Goal: Task Accomplishment & Management: Use online tool/utility

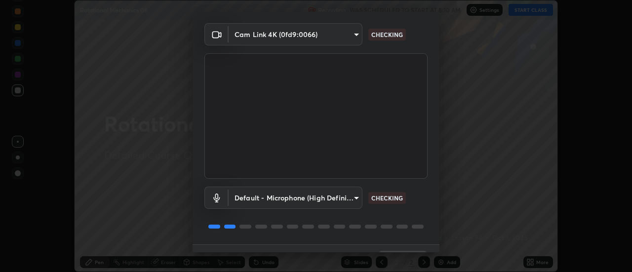
scroll to position [52, 0]
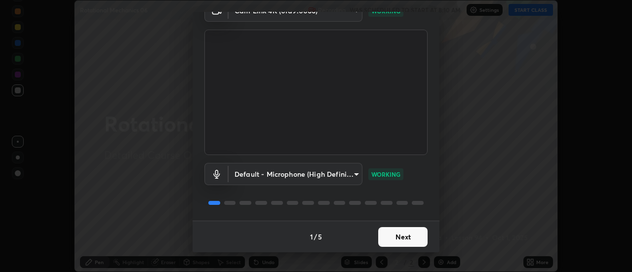
click at [398, 237] on button "Next" at bounding box center [402, 237] width 49 height 20
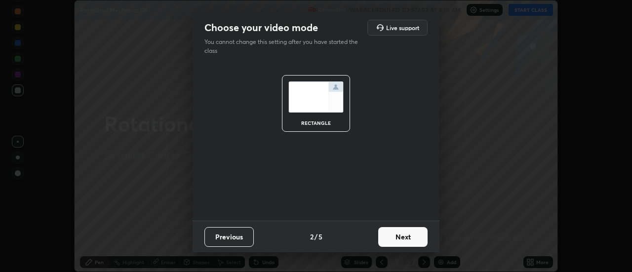
click at [399, 239] on button "Next" at bounding box center [402, 237] width 49 height 20
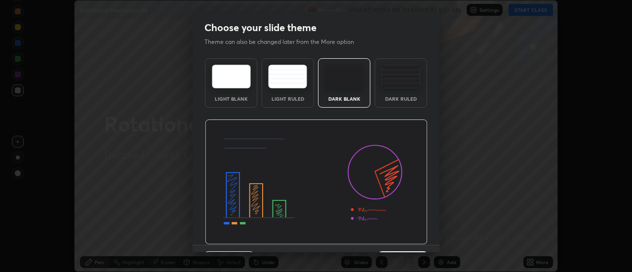
click at [399, 90] on div "Dark Ruled" at bounding box center [400, 82] width 52 height 49
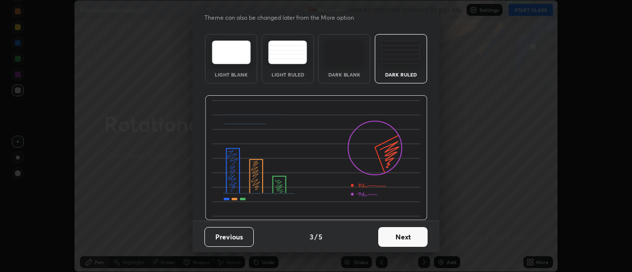
click at [393, 234] on button "Next" at bounding box center [402, 237] width 49 height 20
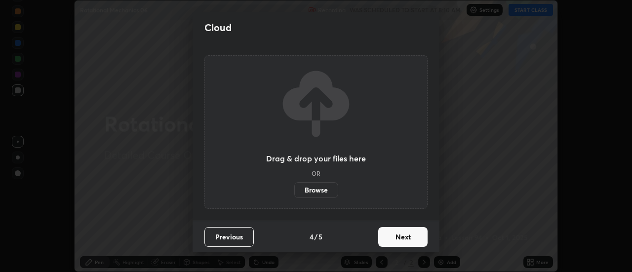
scroll to position [0, 0]
click at [324, 188] on label "Browse" at bounding box center [316, 190] width 44 height 16
click at [294, 188] on input "Browse" at bounding box center [294, 190] width 0 height 16
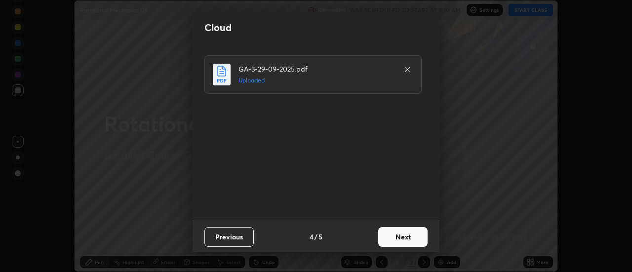
click at [398, 238] on button "Next" at bounding box center [402, 237] width 49 height 20
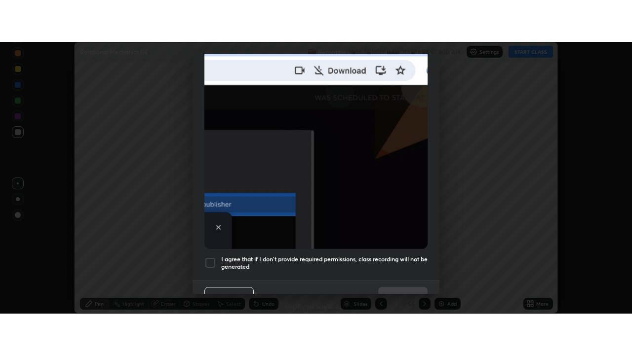
scroll to position [253, 0]
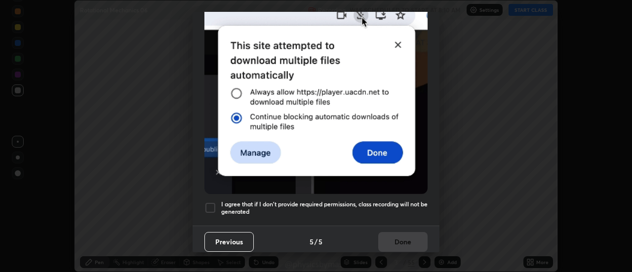
click at [286, 203] on h5 "I agree that if I don't provide required permissions, class recording will not …" at bounding box center [324, 207] width 206 height 15
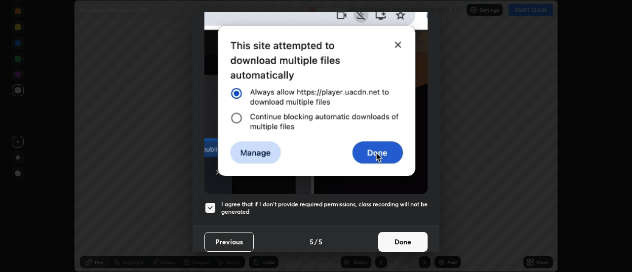
click at [387, 237] on button "Done" at bounding box center [402, 242] width 49 height 20
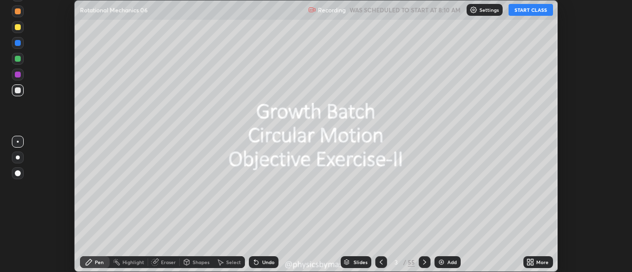
click at [377, 261] on icon at bounding box center [381, 262] width 8 height 8
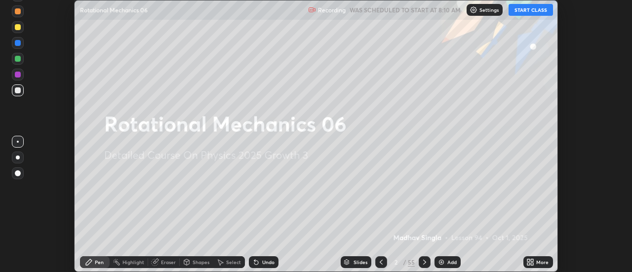
click at [529, 263] on icon at bounding box center [528, 263] width 2 height 2
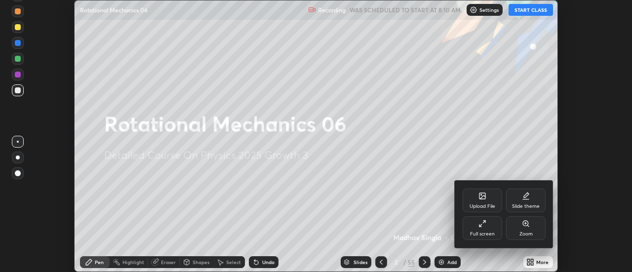
click at [482, 232] on div "Full screen" at bounding box center [482, 233] width 25 height 5
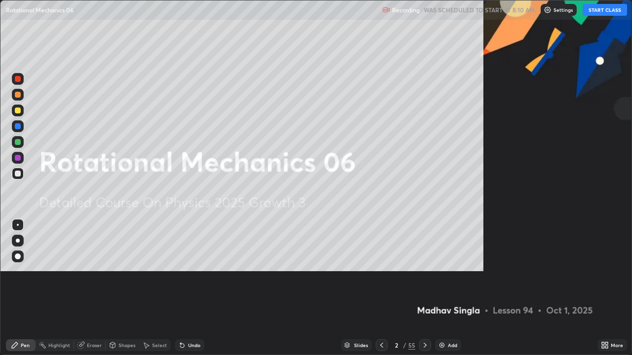
scroll to position [355, 632]
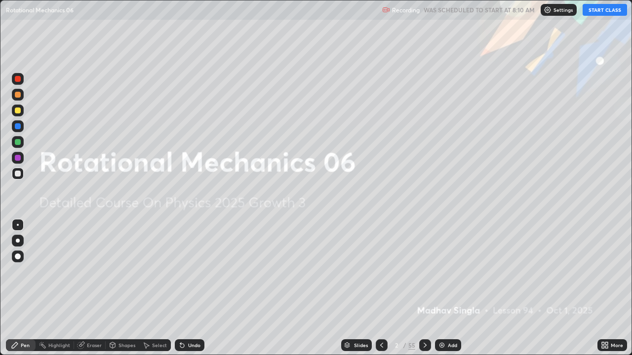
click at [604, 9] on button "START CLASS" at bounding box center [604, 10] width 44 height 12
click at [419, 271] on div at bounding box center [425, 345] width 12 height 12
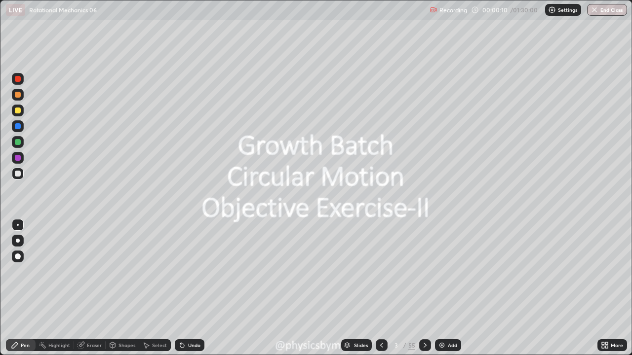
click at [423, 271] on icon at bounding box center [425, 345] width 8 height 8
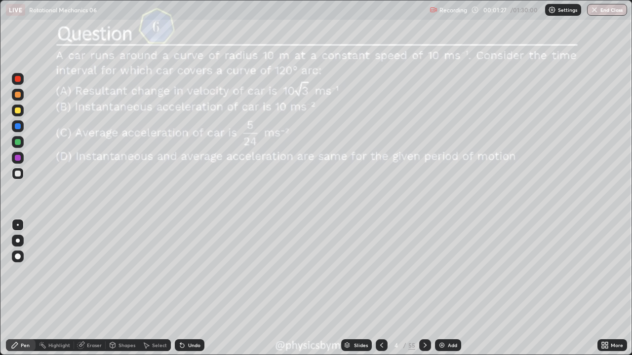
click at [20, 145] on div at bounding box center [18, 142] width 12 height 12
click at [423, 271] on icon at bounding box center [425, 345] width 8 height 8
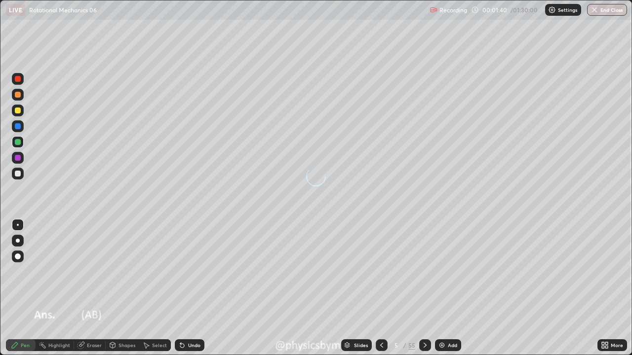
click at [422, 271] on icon at bounding box center [425, 345] width 8 height 8
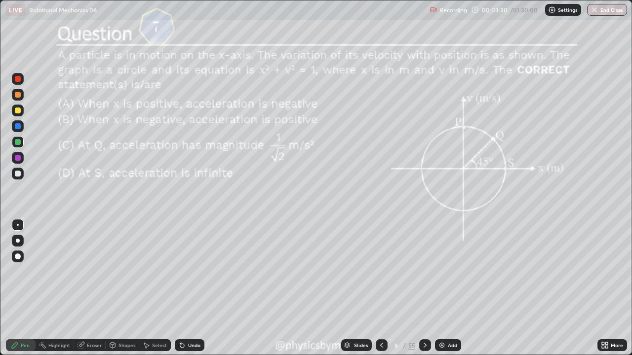
click at [423, 271] on icon at bounding box center [425, 345] width 8 height 8
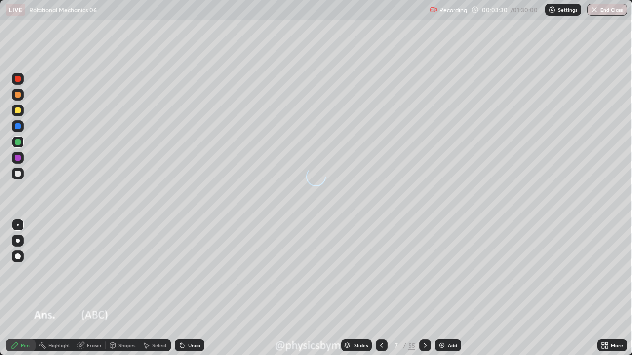
click at [423, 271] on icon at bounding box center [424, 345] width 3 height 5
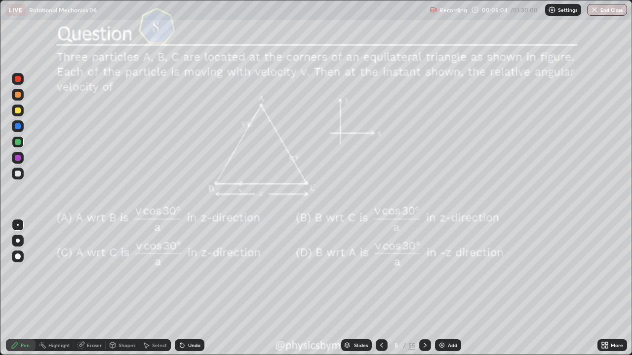
click at [423, 271] on icon at bounding box center [425, 345] width 8 height 8
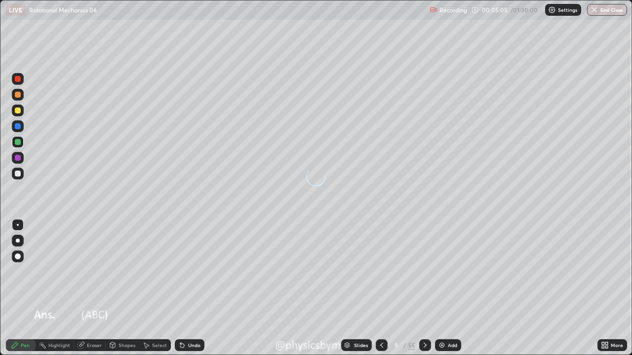
click at [423, 271] on icon at bounding box center [425, 345] width 8 height 8
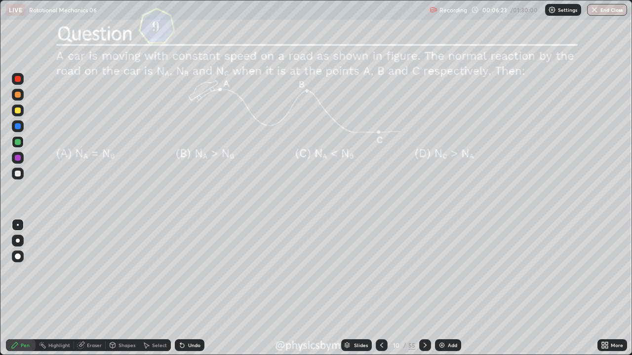
click at [419, 271] on div at bounding box center [425, 345] width 12 height 12
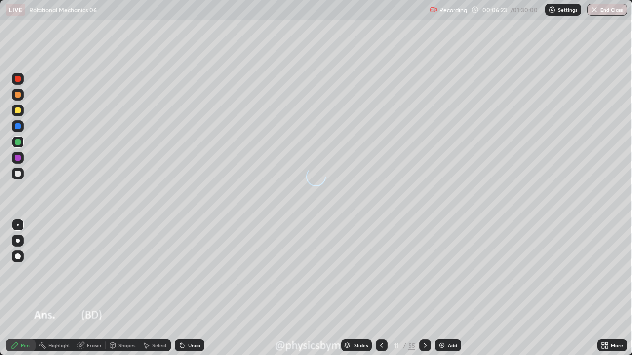
click at [423, 271] on icon at bounding box center [425, 345] width 8 height 8
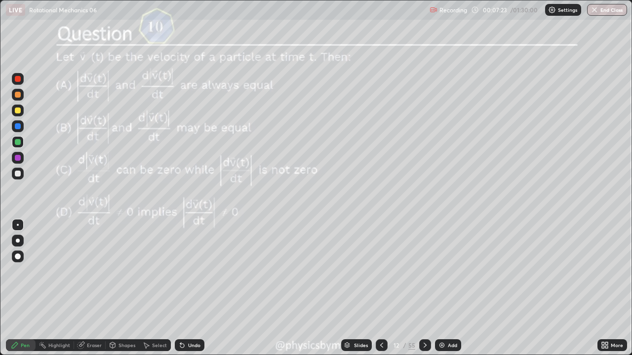
click at [423, 271] on icon at bounding box center [425, 345] width 8 height 8
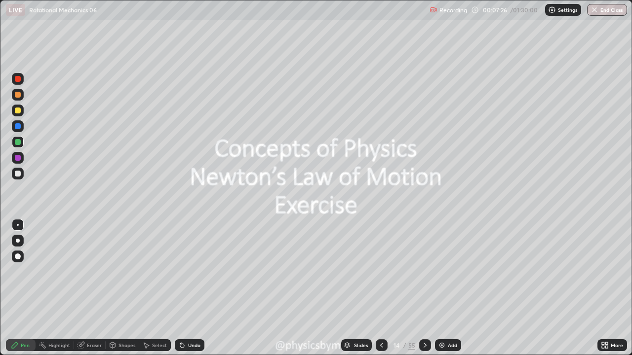
click at [379, 271] on icon at bounding box center [381, 345] width 8 height 8
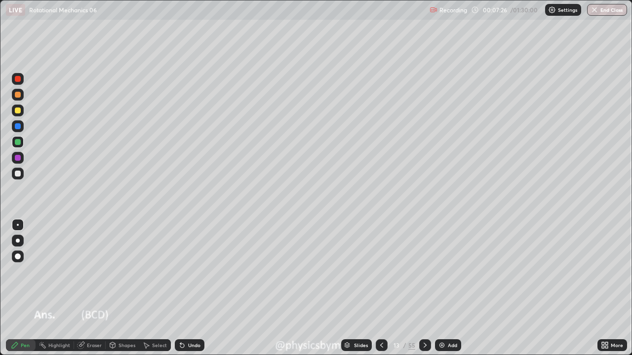
click at [379, 271] on icon at bounding box center [381, 345] width 8 height 8
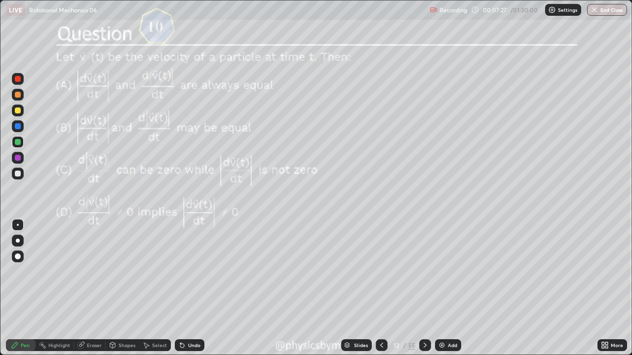
click at [398, 271] on div "12" at bounding box center [396, 345] width 10 height 6
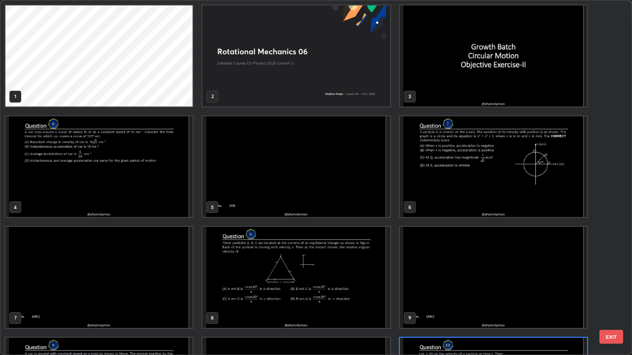
scroll to position [351, 626]
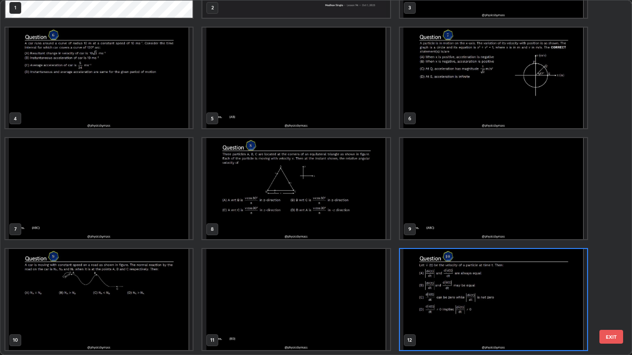
click at [243, 188] on img "grid" at bounding box center [295, 188] width 187 height 101
click at [244, 191] on img "grid" at bounding box center [295, 188] width 187 height 101
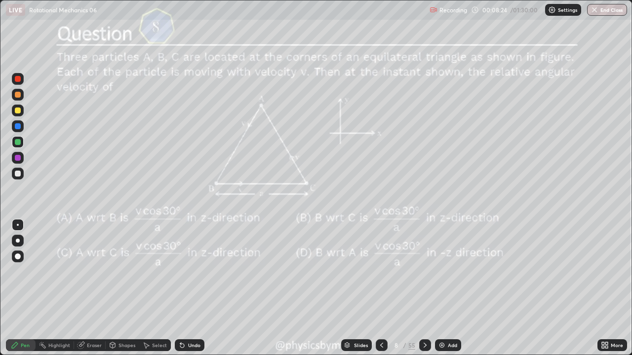
click at [399, 271] on div "8" at bounding box center [396, 345] width 10 height 6
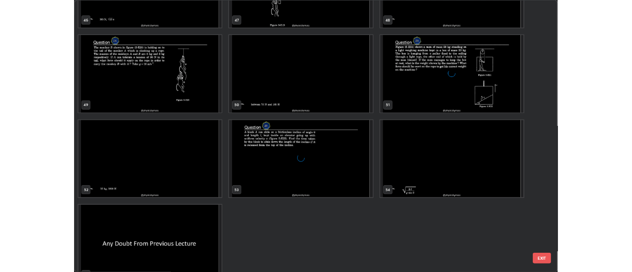
scroll to position [1751, 0]
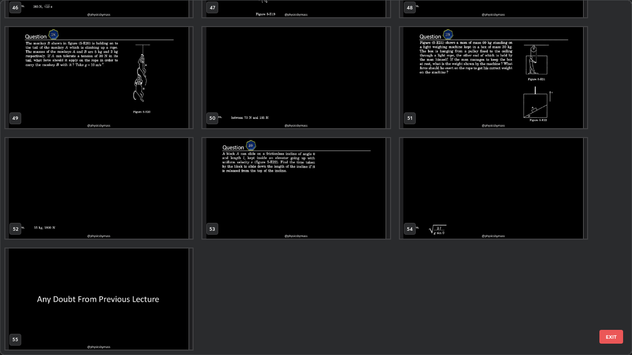
click at [143, 271] on img "grid" at bounding box center [98, 299] width 187 height 101
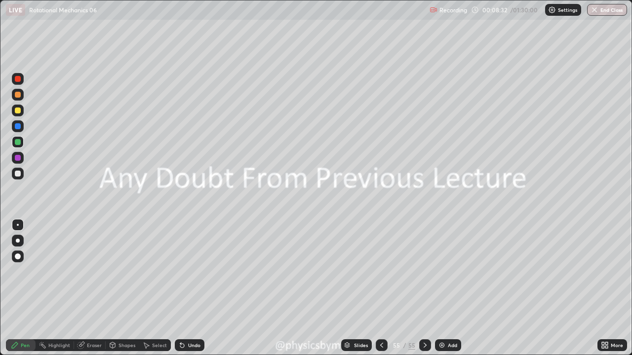
click at [445, 271] on div "Add" at bounding box center [448, 345] width 26 height 12
click at [17, 115] on div at bounding box center [18, 111] width 12 height 12
click at [185, 271] on div "Undo" at bounding box center [190, 345] width 30 height 12
click at [197, 271] on div "Undo" at bounding box center [194, 345] width 12 height 5
click at [85, 271] on div "Eraser" at bounding box center [90, 345] width 32 height 12
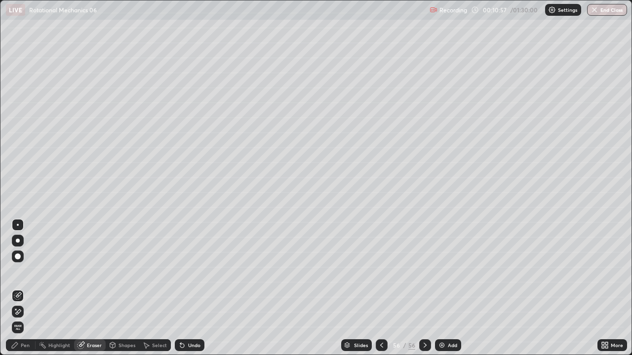
click at [21, 271] on div "Pen" at bounding box center [25, 345] width 9 height 5
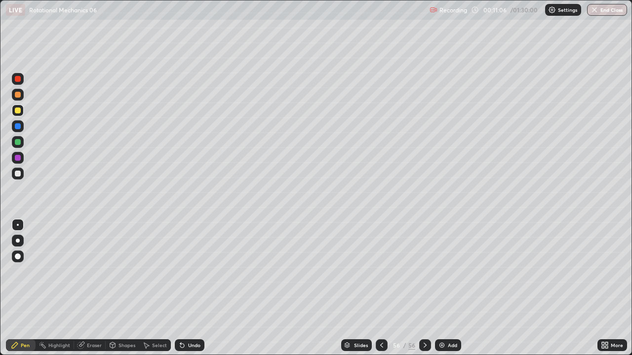
click at [12, 175] on div at bounding box center [18, 174] width 12 height 12
click at [186, 271] on div "Undo" at bounding box center [190, 345] width 30 height 12
click at [178, 271] on div "Undo" at bounding box center [190, 345] width 30 height 12
click at [188, 271] on div "Undo" at bounding box center [194, 345] width 12 height 5
click at [159, 271] on div "Select" at bounding box center [159, 345] width 15 height 5
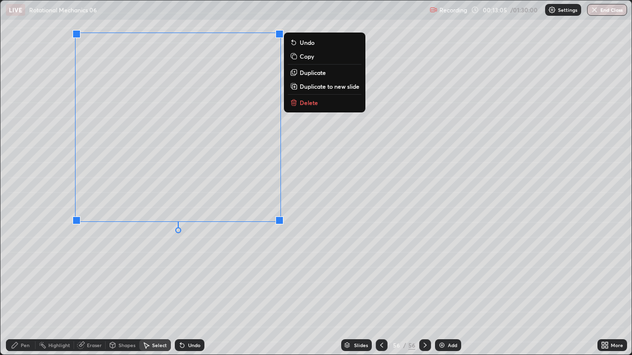
click at [122, 271] on div "Shapes" at bounding box center [126, 345] width 17 height 5
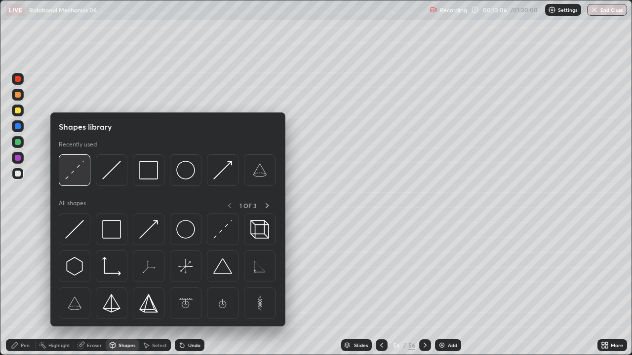
click at [82, 174] on img at bounding box center [74, 170] width 19 height 19
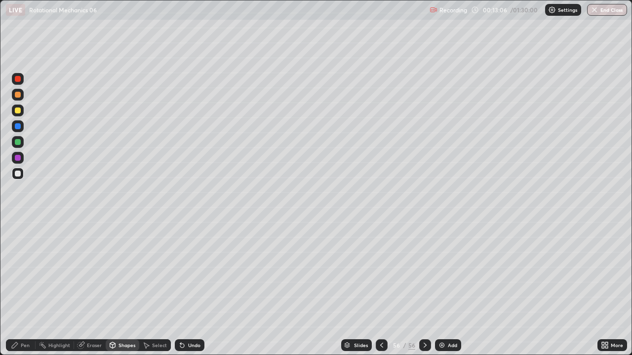
click at [17, 144] on div at bounding box center [18, 142] width 6 height 6
click at [23, 271] on div "Pen" at bounding box center [21, 345] width 30 height 12
click at [188, 271] on div "Undo" at bounding box center [194, 345] width 12 height 5
click at [15, 112] on div at bounding box center [18, 111] width 6 height 6
click at [22, 139] on div at bounding box center [18, 142] width 12 height 12
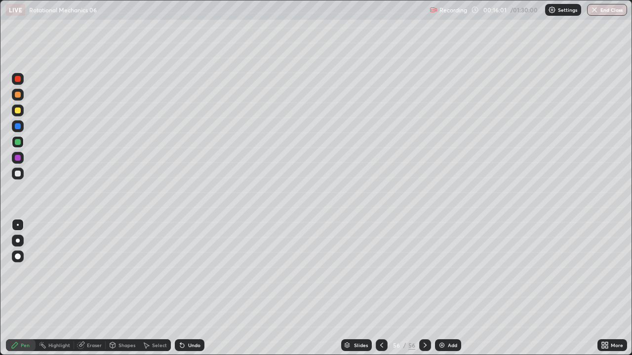
click at [14, 158] on div at bounding box center [18, 158] width 12 height 12
click at [15, 174] on div at bounding box center [18, 174] width 6 height 6
click at [450, 271] on div "Add" at bounding box center [451, 345] width 9 height 5
click at [180, 271] on icon at bounding box center [180, 343] width 1 height 1
click at [380, 271] on icon at bounding box center [381, 345] width 8 height 8
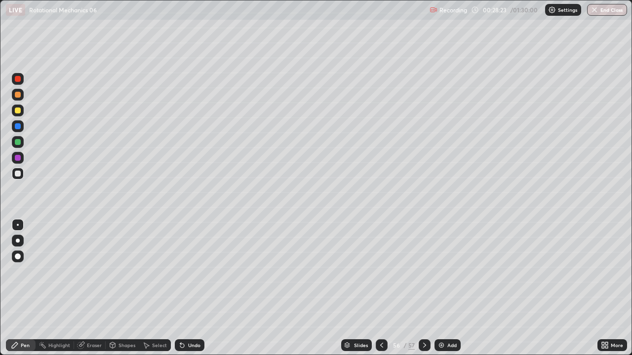
click at [423, 271] on icon at bounding box center [424, 345] width 8 height 8
click at [380, 271] on icon at bounding box center [381, 345] width 8 height 8
click at [423, 271] on icon at bounding box center [424, 345] width 8 height 8
click at [380, 271] on icon at bounding box center [381, 345] width 8 height 8
click at [428, 271] on div at bounding box center [424, 345] width 12 height 12
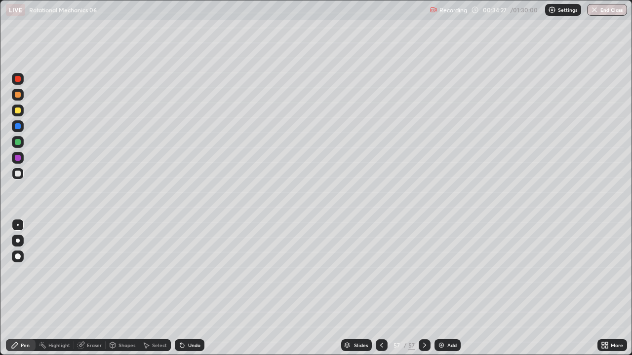
click at [377, 271] on icon at bounding box center [381, 345] width 8 height 8
click at [423, 271] on icon at bounding box center [424, 345] width 8 height 8
click at [451, 271] on div "Add" at bounding box center [451, 345] width 9 height 5
click at [17, 98] on div at bounding box center [18, 95] width 12 height 12
click at [122, 271] on div "Shapes" at bounding box center [126, 345] width 17 height 5
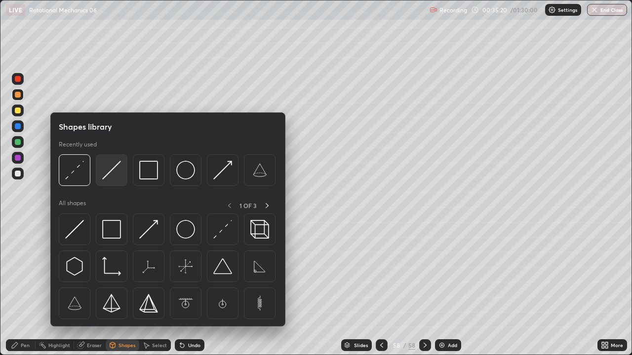
click at [115, 175] on img at bounding box center [111, 170] width 19 height 19
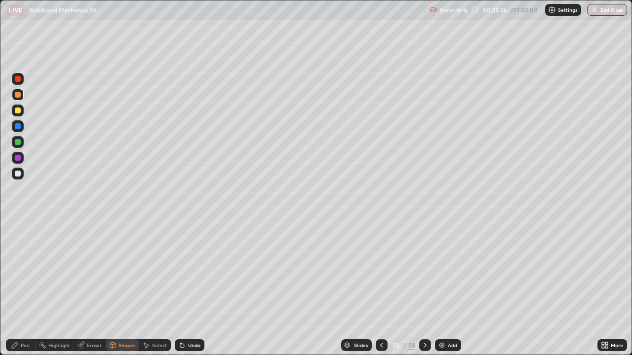
click at [18, 142] on div at bounding box center [18, 142] width 6 height 6
click at [16, 271] on icon at bounding box center [15, 345] width 6 height 6
click at [188, 271] on div "Undo" at bounding box center [190, 345] width 30 height 12
click at [189, 271] on div "Undo" at bounding box center [190, 345] width 30 height 12
click at [21, 115] on div at bounding box center [18, 111] width 12 height 12
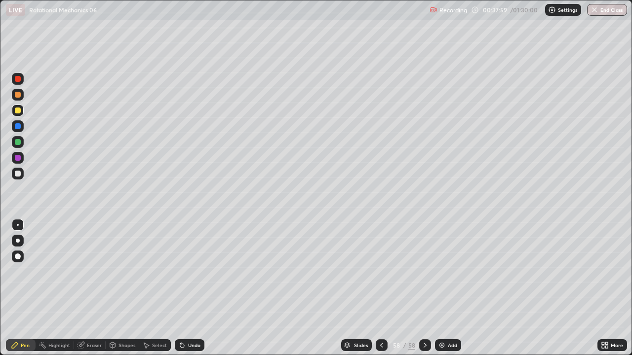
click at [112, 271] on icon at bounding box center [112, 344] width 5 height 1
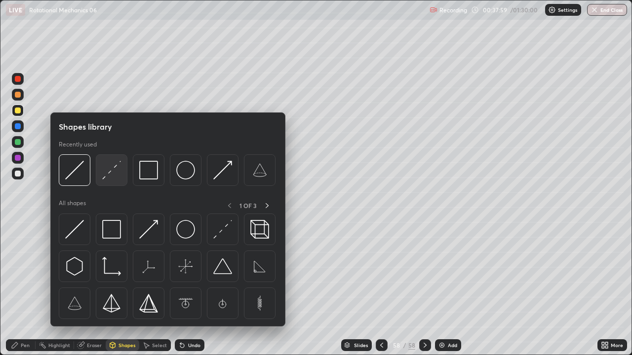
click at [104, 175] on img at bounding box center [111, 170] width 19 height 19
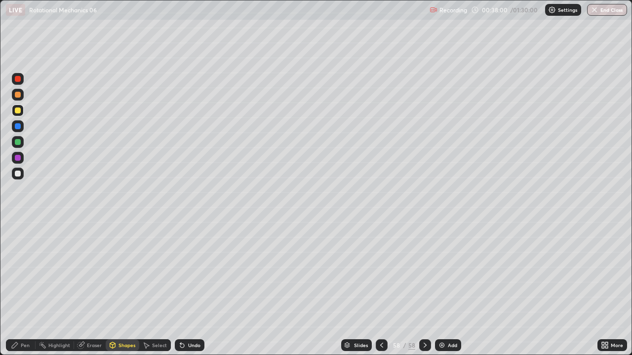
click at [20, 142] on div at bounding box center [18, 142] width 6 height 6
click at [20, 271] on div "Pen" at bounding box center [21, 345] width 30 height 12
click at [189, 271] on div "Undo" at bounding box center [194, 345] width 12 height 5
click at [188, 271] on div "Undo" at bounding box center [194, 345] width 12 height 5
click at [20, 111] on div at bounding box center [18, 111] width 6 height 6
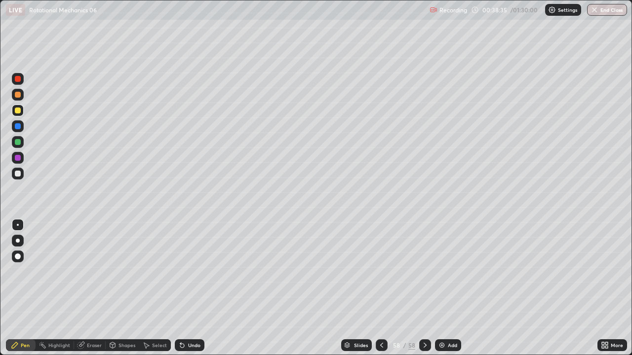
click at [20, 176] on div at bounding box center [18, 174] width 6 height 6
click at [444, 271] on img at bounding box center [442, 345] width 8 height 8
click at [18, 100] on div at bounding box center [18, 95] width 12 height 12
click at [127, 271] on div "Shapes" at bounding box center [126, 345] width 17 height 5
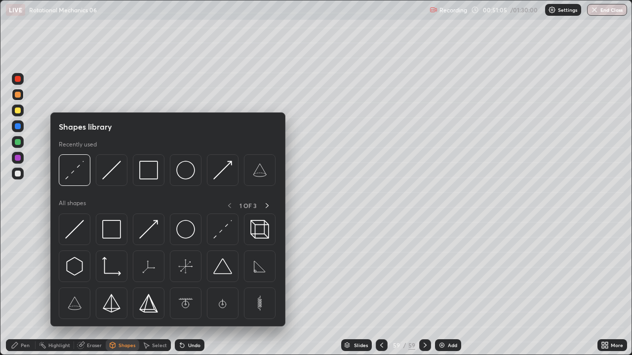
click at [19, 271] on div "Pen" at bounding box center [21, 345] width 30 height 12
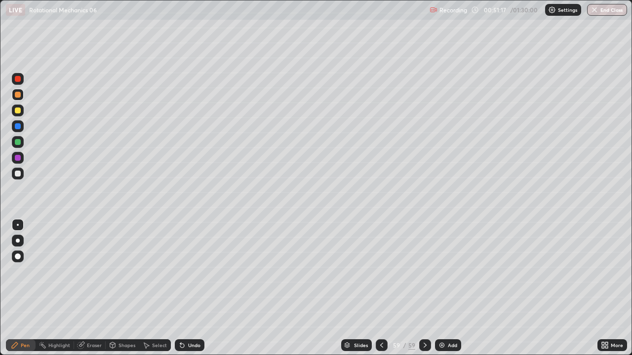
click at [19, 139] on div at bounding box center [18, 142] width 6 height 6
click at [118, 271] on div "Shapes" at bounding box center [126, 345] width 17 height 5
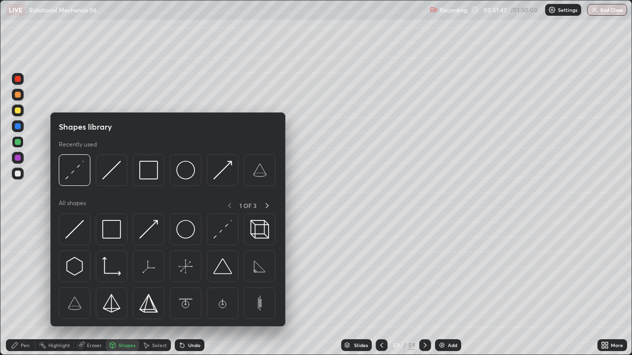
click at [22, 271] on div "Pen" at bounding box center [21, 345] width 30 height 12
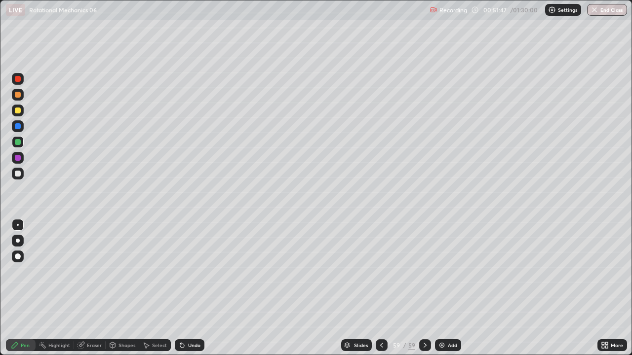
click at [18, 174] on div at bounding box center [18, 174] width 6 height 6
click at [201, 271] on div "Undo" at bounding box center [190, 345] width 30 height 12
click at [195, 271] on div "Undo" at bounding box center [194, 345] width 12 height 5
click at [89, 271] on div "Eraser" at bounding box center [94, 345] width 15 height 5
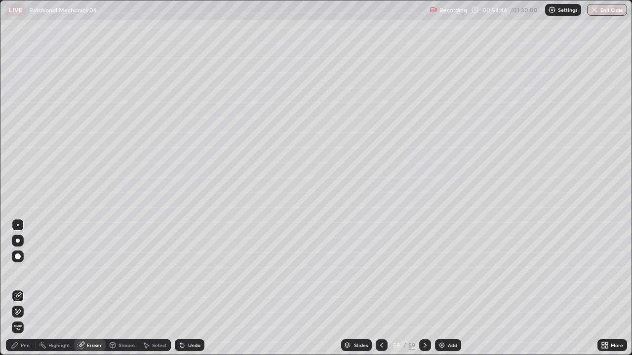
click at [21, 271] on div "Pen" at bounding box center [25, 345] width 9 height 5
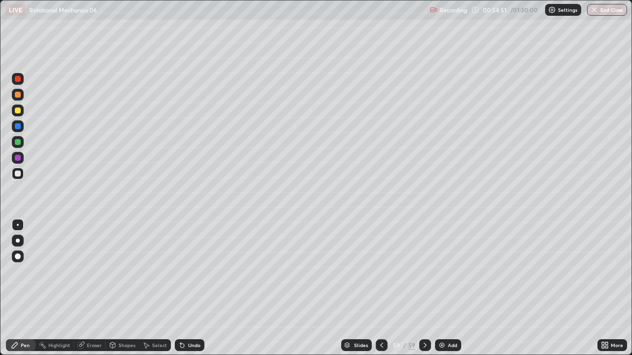
click at [85, 271] on div "Eraser" at bounding box center [90, 345] width 32 height 12
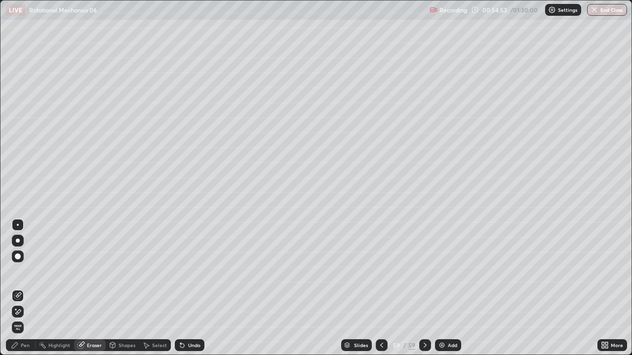
click at [17, 271] on icon at bounding box center [15, 345] width 8 height 8
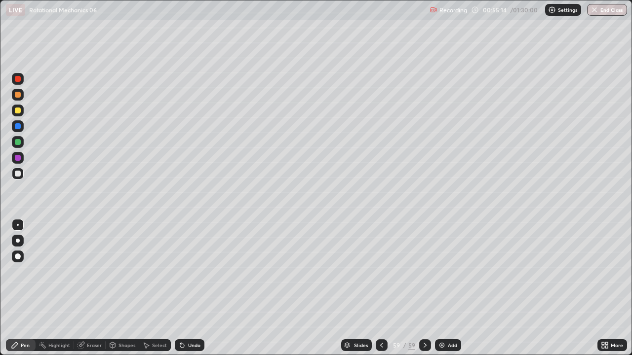
click at [81, 271] on icon at bounding box center [80, 345] width 6 height 6
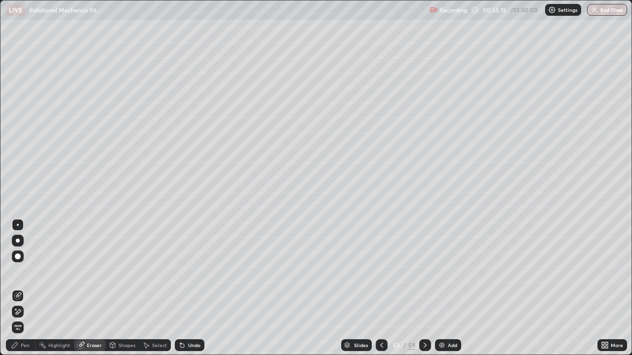
click at [13, 271] on div "Pen" at bounding box center [21, 345] width 30 height 12
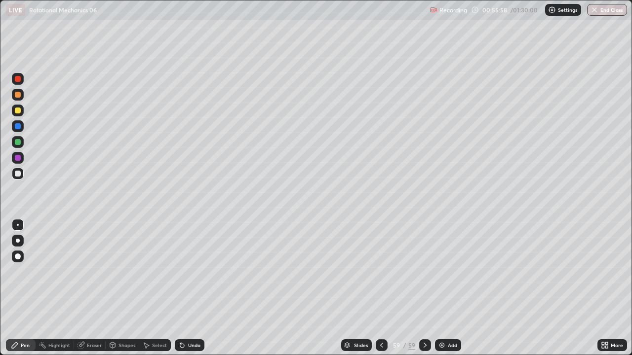
click at [124, 271] on div "Shapes" at bounding box center [123, 345] width 34 height 12
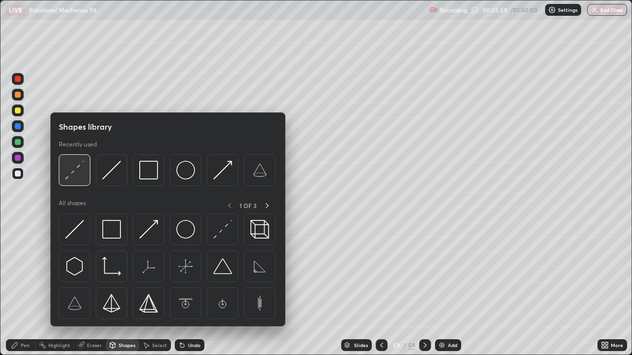
click at [75, 172] on img at bounding box center [74, 170] width 19 height 19
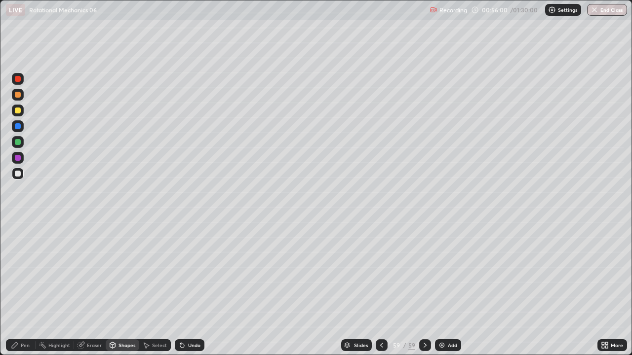
click at [18, 146] on div at bounding box center [18, 142] width 12 height 12
click at [20, 271] on div "Pen" at bounding box center [21, 345] width 30 height 12
click at [382, 271] on icon at bounding box center [381, 345] width 8 height 8
click at [423, 271] on icon at bounding box center [424, 345] width 3 height 5
click at [379, 271] on div at bounding box center [381, 345] width 12 height 12
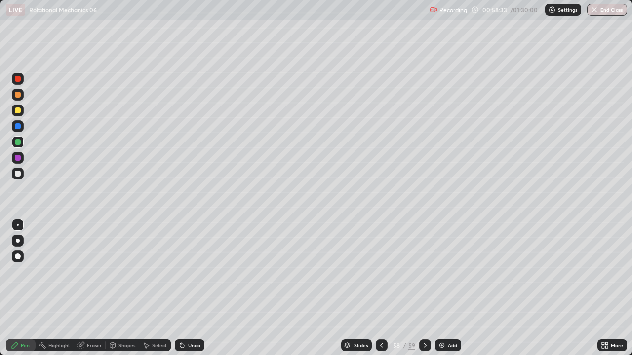
click at [423, 271] on icon at bounding box center [425, 345] width 8 height 8
click at [380, 271] on icon at bounding box center [381, 345] width 8 height 8
click at [423, 271] on icon at bounding box center [425, 345] width 8 height 8
click at [451, 271] on div "Add" at bounding box center [451, 345] width 9 height 5
click at [21, 98] on div at bounding box center [18, 95] width 12 height 12
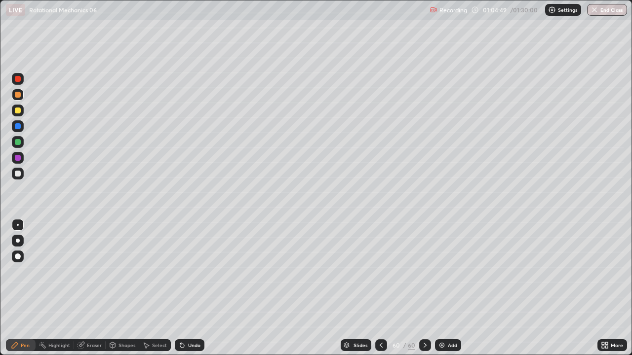
click at [185, 271] on div "Undo" at bounding box center [190, 345] width 30 height 12
click at [188, 271] on div "Undo" at bounding box center [194, 345] width 12 height 5
click at [17, 178] on div at bounding box center [18, 174] width 12 height 12
click at [115, 271] on icon at bounding box center [113, 345] width 8 height 8
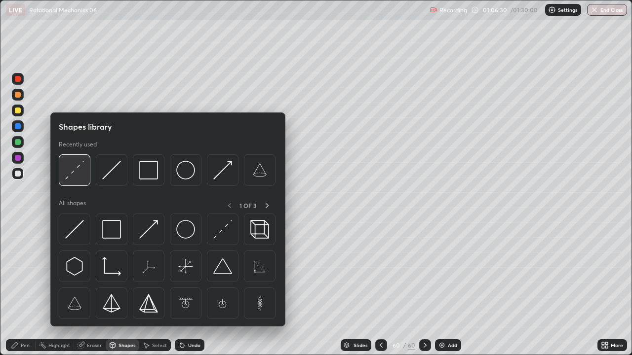
click at [76, 180] on div at bounding box center [75, 170] width 32 height 32
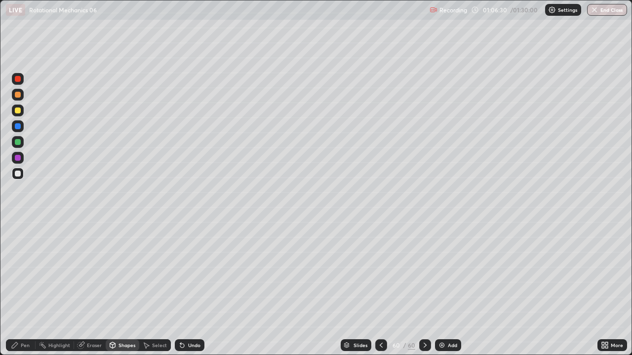
click at [19, 141] on div at bounding box center [18, 142] width 6 height 6
click at [120, 271] on div "Shapes" at bounding box center [126, 345] width 17 height 5
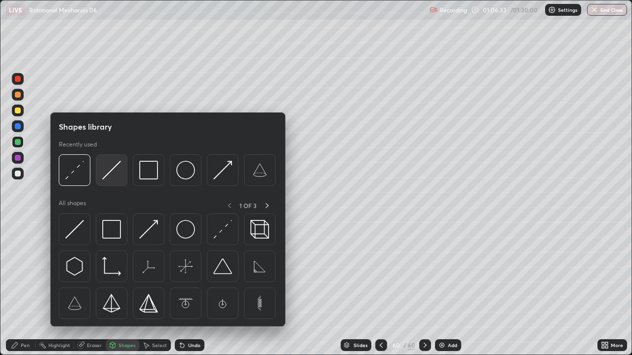
click at [115, 179] on img at bounding box center [111, 170] width 19 height 19
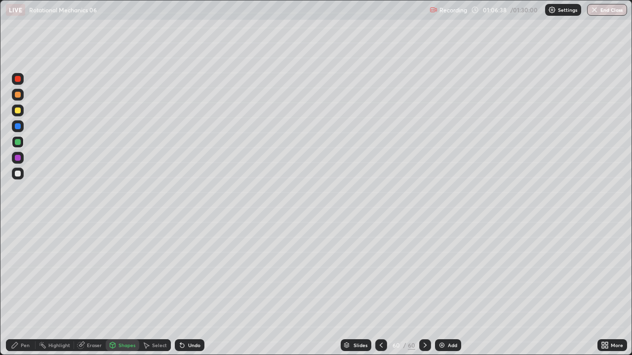
click at [22, 271] on div "Pen" at bounding box center [25, 345] width 9 height 5
click at [18, 179] on div at bounding box center [18, 174] width 12 height 12
click at [15, 143] on div at bounding box center [18, 142] width 6 height 6
click at [19, 173] on div at bounding box center [18, 174] width 6 height 6
click at [188, 271] on div "Undo" at bounding box center [194, 345] width 12 height 5
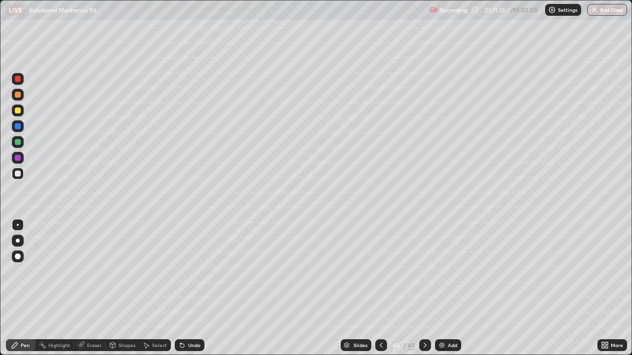
click at [444, 271] on img at bounding box center [442, 345] width 8 height 8
click at [19, 143] on div at bounding box center [18, 142] width 6 height 6
click at [120, 271] on div "Shapes" at bounding box center [126, 345] width 17 height 5
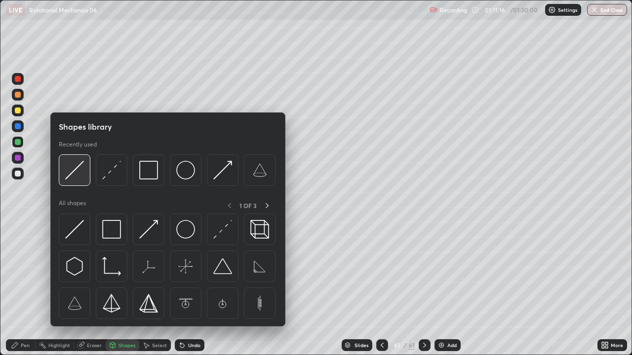
click at [75, 172] on img at bounding box center [74, 170] width 19 height 19
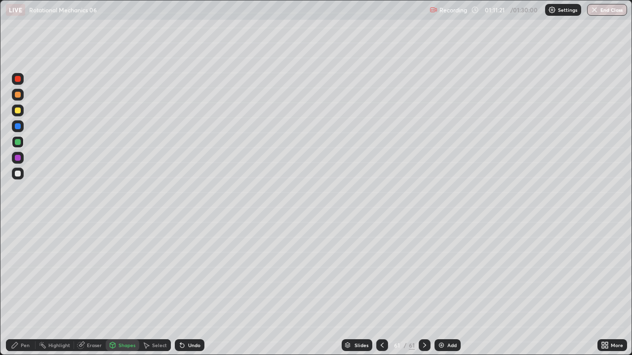
click at [20, 271] on div "Pen" at bounding box center [21, 345] width 30 height 12
click at [18, 111] on div at bounding box center [18, 111] width 6 height 6
click at [20, 173] on div at bounding box center [18, 174] width 6 height 6
click at [194, 271] on div "Undo" at bounding box center [190, 345] width 30 height 12
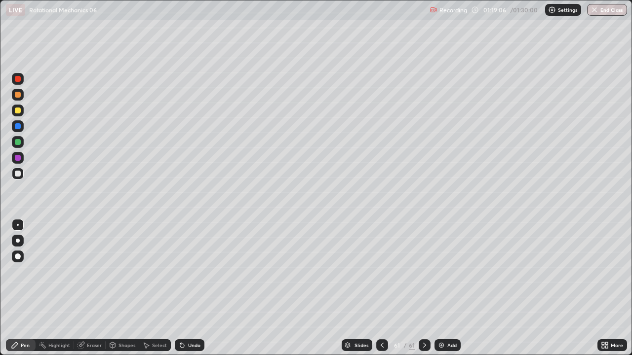
click at [447, 271] on div "Add" at bounding box center [451, 345] width 9 height 5
click at [18, 110] on div at bounding box center [18, 111] width 6 height 6
click at [122, 271] on div "Shapes" at bounding box center [126, 345] width 17 height 5
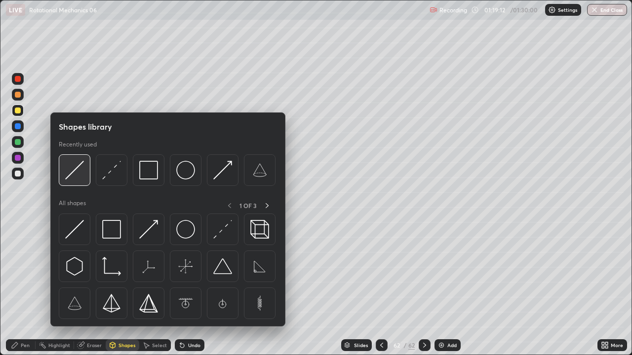
click at [77, 176] on img at bounding box center [74, 170] width 19 height 19
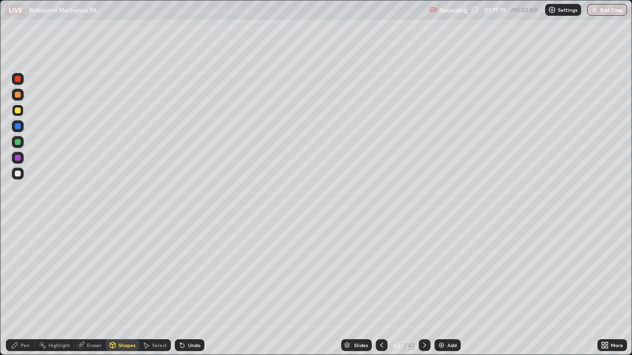
click at [25, 271] on div "Pen" at bounding box center [25, 345] width 9 height 5
click at [180, 271] on icon at bounding box center [180, 343] width 1 height 1
click at [16, 172] on div at bounding box center [18, 174] width 6 height 6
click at [18, 143] on div at bounding box center [18, 142] width 6 height 6
click at [23, 173] on div at bounding box center [18, 174] width 12 height 12
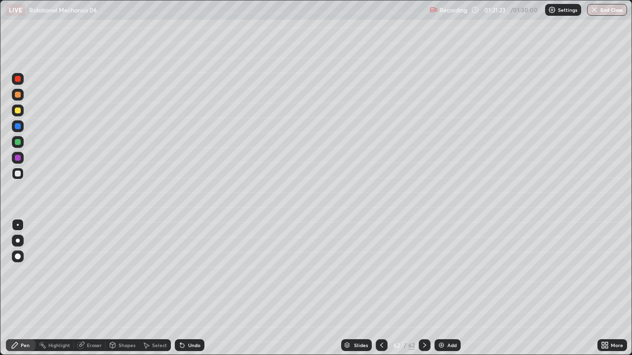
click at [192, 271] on div "Undo" at bounding box center [190, 345] width 30 height 12
click at [188, 271] on div "Undo" at bounding box center [190, 345] width 30 height 12
click at [189, 271] on div "Undo" at bounding box center [190, 345] width 30 height 12
click at [188, 271] on div "Undo" at bounding box center [190, 345] width 30 height 12
click at [180, 271] on icon at bounding box center [182, 346] width 4 height 4
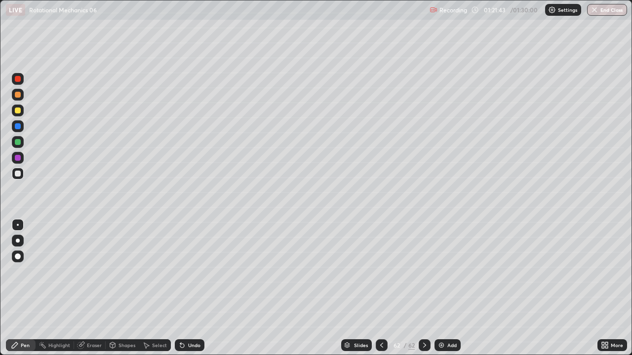
click at [194, 271] on div "Undo" at bounding box center [194, 345] width 12 height 5
click at [196, 271] on div "Undo" at bounding box center [194, 345] width 12 height 5
click at [194, 271] on div "Undo" at bounding box center [194, 345] width 12 height 5
click at [602, 10] on button "End Class" at bounding box center [607, 10] width 39 height 12
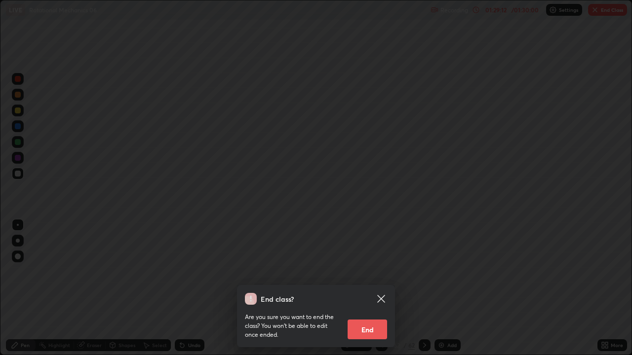
click at [369, 271] on button "End" at bounding box center [366, 330] width 39 height 20
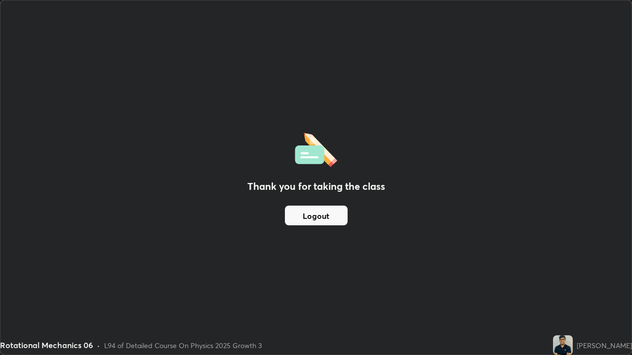
click at [335, 216] on button "Logout" at bounding box center [316, 216] width 63 height 20
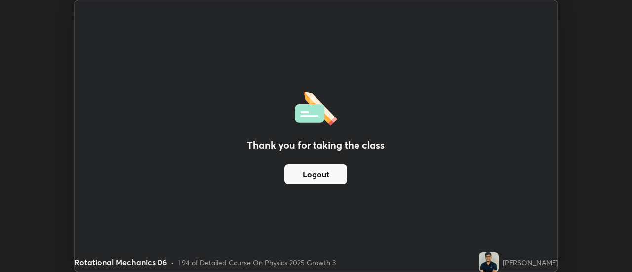
scroll to position [49065, 48705]
